Goal: Information Seeking & Learning: Compare options

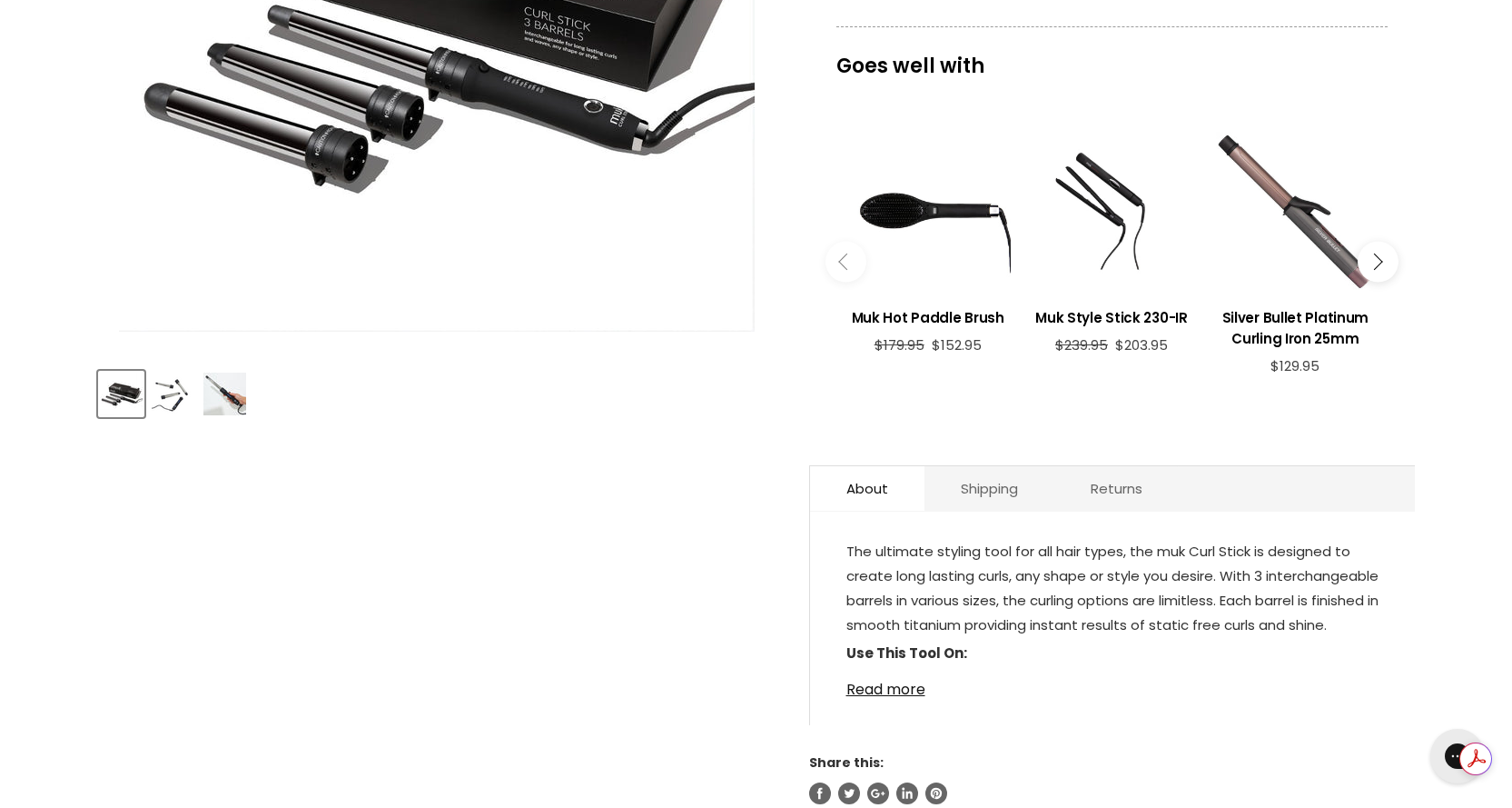
click at [175, 400] on img "Product thumbnails" at bounding box center [173, 394] width 43 height 43
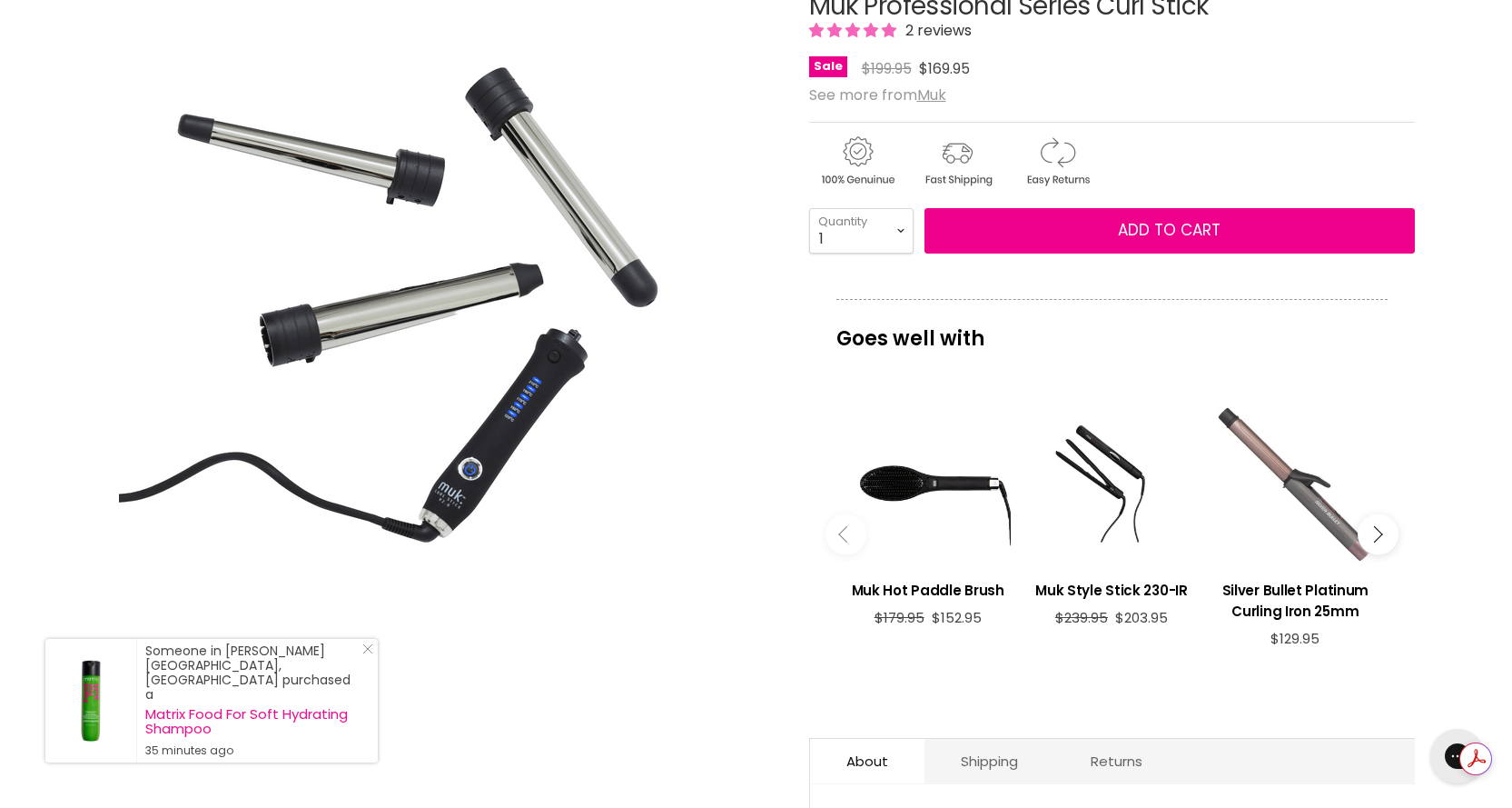
click at [1331, 504] on div "Main content" at bounding box center [1295, 482] width 165 height 165
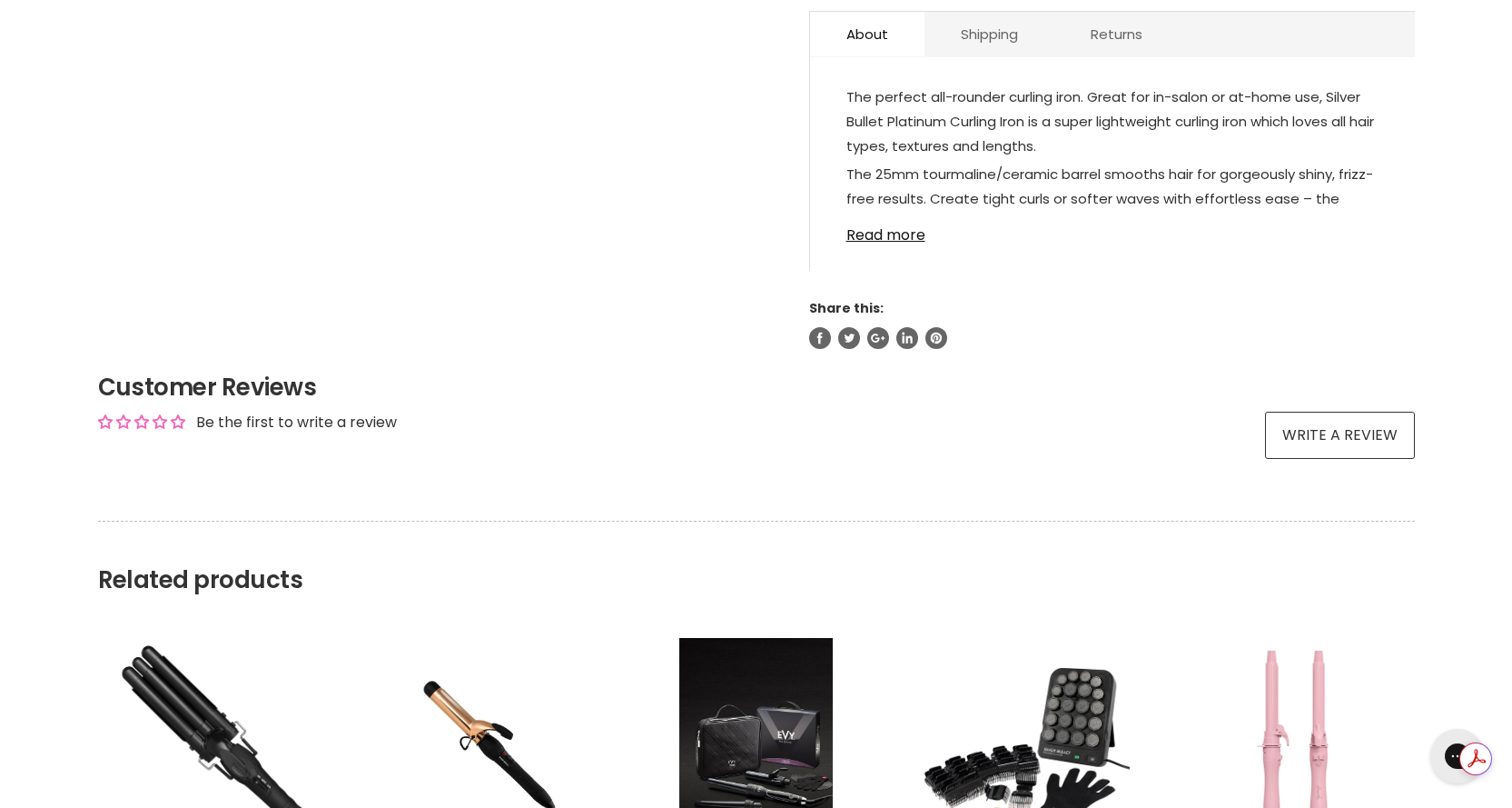
scroll to position [1363, 0]
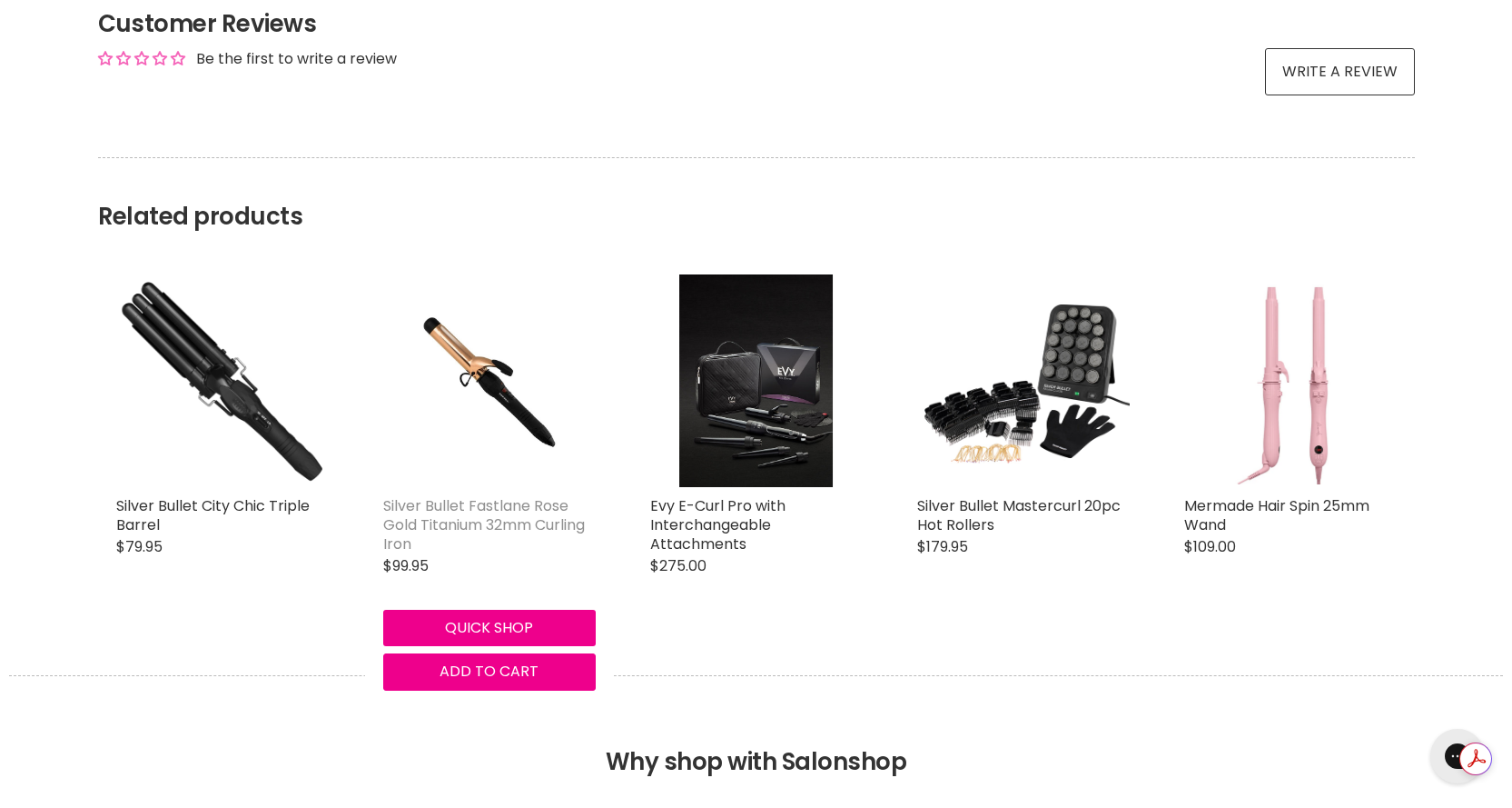
click at [493, 518] on link "Silver Bullet Fastlane Rose Gold Titanium 32mm Curling Iron" at bounding box center [483, 524] width 201 height 59
